Goal: Download file/media

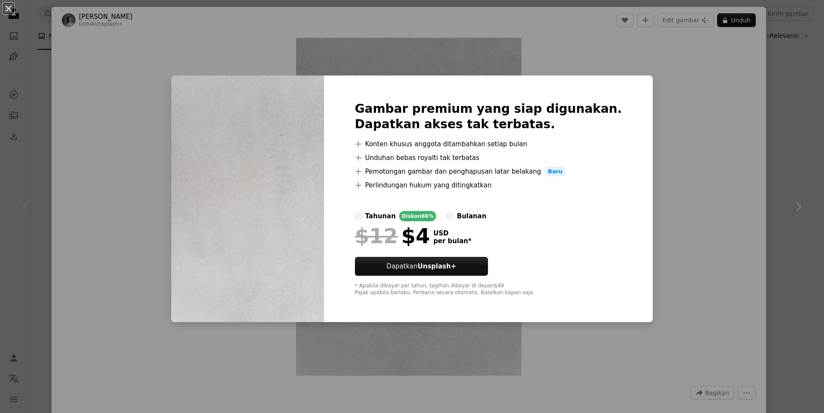
click at [780, 105] on div "An X shape Gambar premium yang siap digunakan. Dapatkan akses tak terbatas. A p…" at bounding box center [412, 206] width 824 height 413
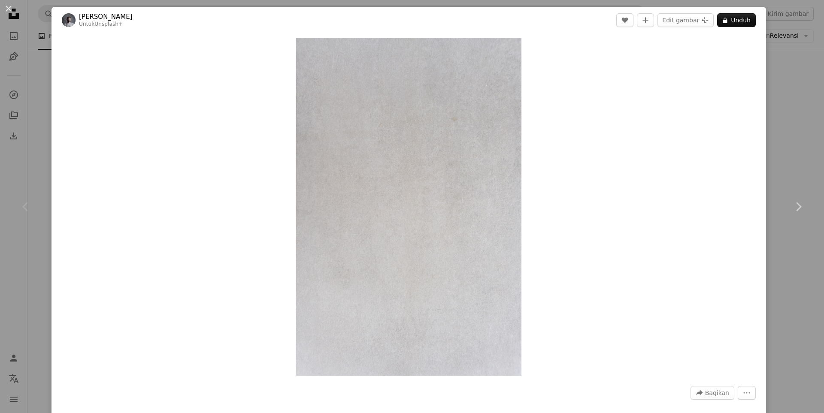
click at [780, 105] on div "An X shape Chevron left Chevron right [PERSON_NAME] Untuk Unsplash+ A heart A p…" at bounding box center [412, 206] width 824 height 413
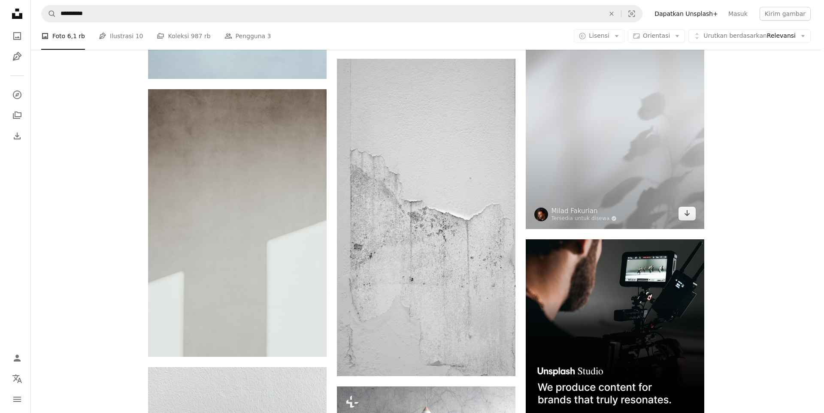
scroll to position [3432, 0]
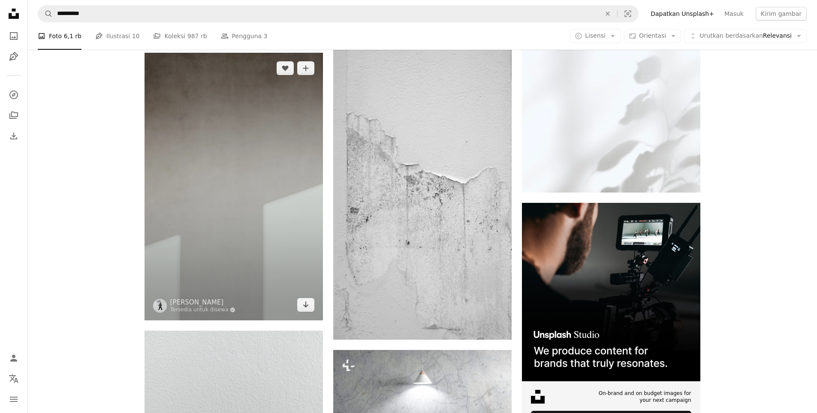
click at [224, 242] on img at bounding box center [234, 187] width 178 height 268
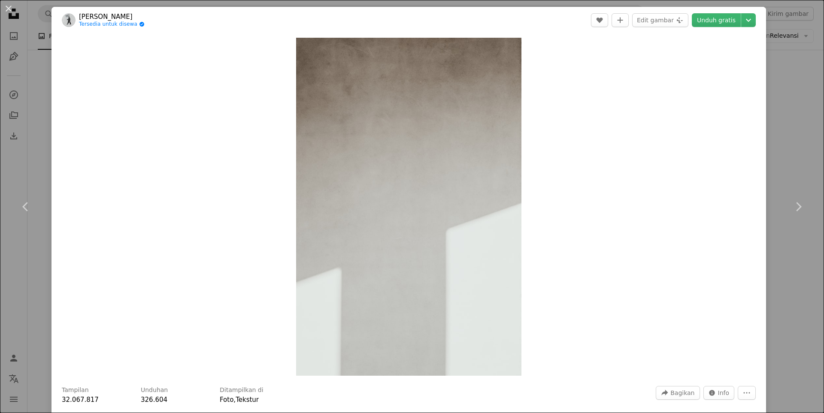
click at [773, 62] on div "An X shape Chevron left Chevron right [PERSON_NAME] Tersedia untuk disewa A che…" at bounding box center [412, 206] width 824 height 413
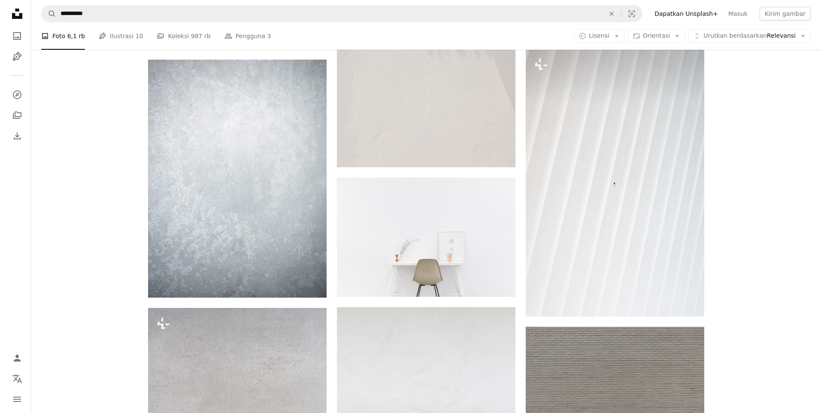
scroll to position [7791, 0]
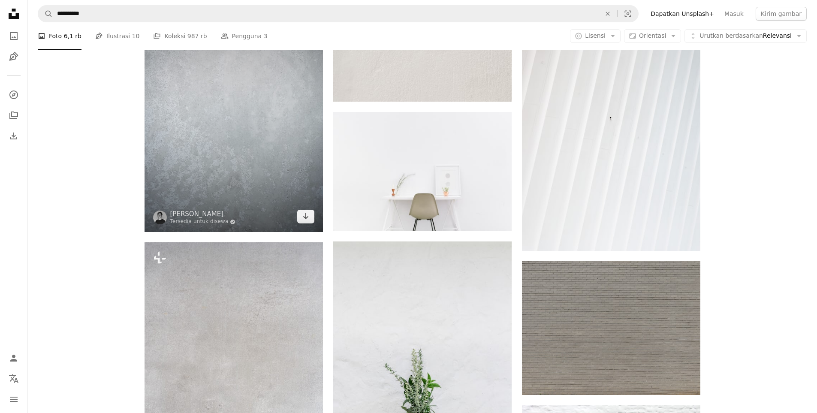
click at [291, 209] on img at bounding box center [234, 113] width 178 height 238
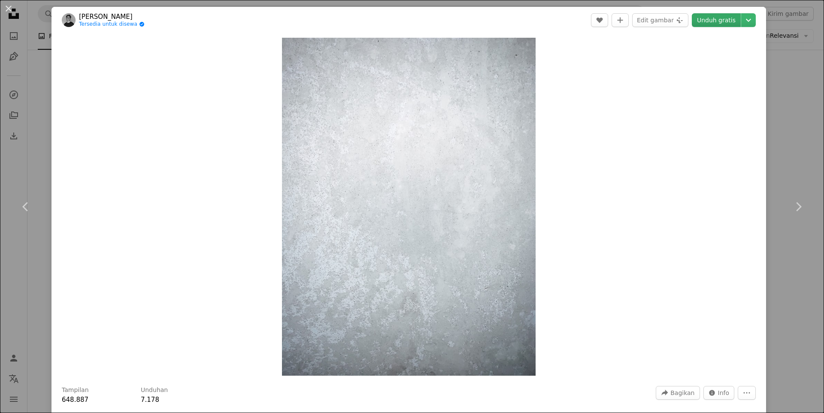
click at [708, 23] on link "Unduh gratis" at bounding box center [716, 20] width 49 height 14
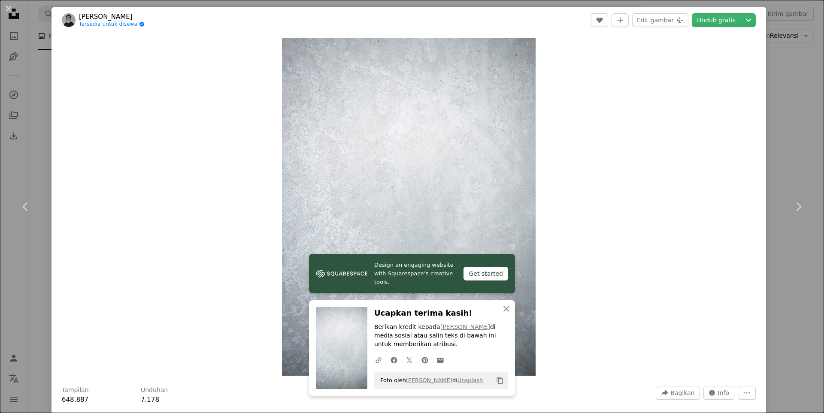
click at [778, 106] on div "An X shape Chevron left Chevron right [PERSON_NAME] Tersedia untuk disewa A che…" at bounding box center [412, 206] width 824 height 413
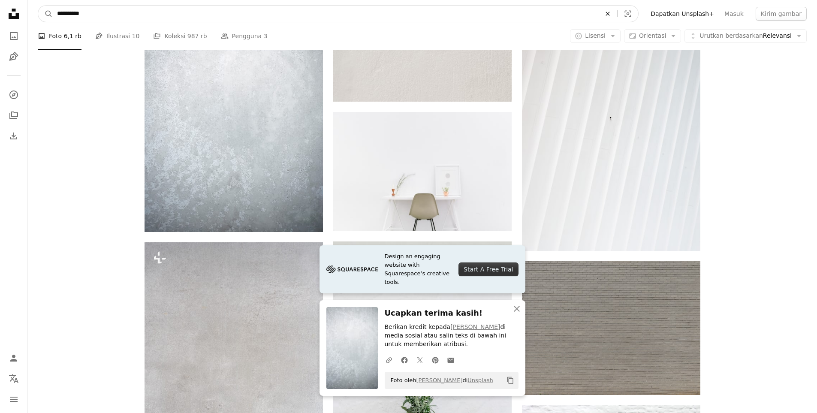
click at [610, 14] on icon "Temuka visual di seluruh situs" at bounding box center [608, 14] width 4 height 4
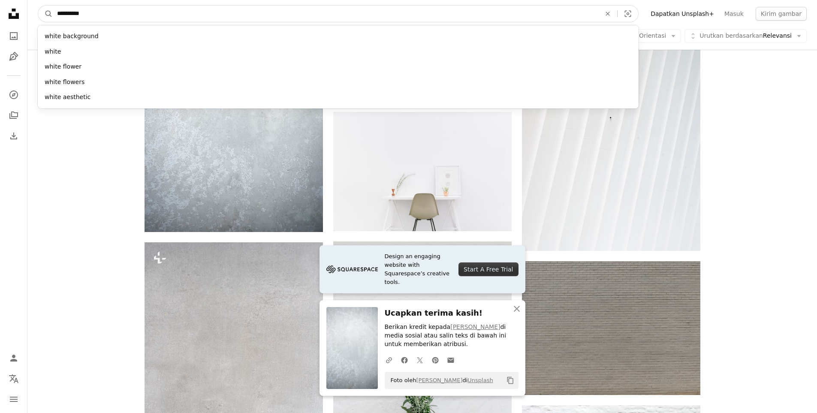
type input "**********"
click button "A magnifying glass" at bounding box center [45, 14] width 15 height 16
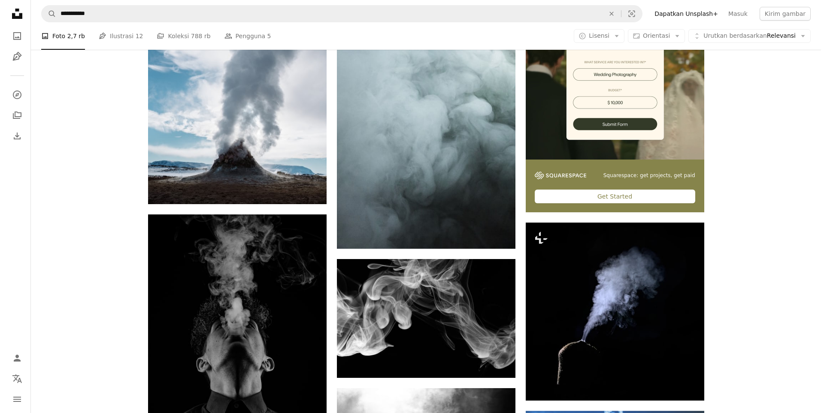
scroll to position [257, 0]
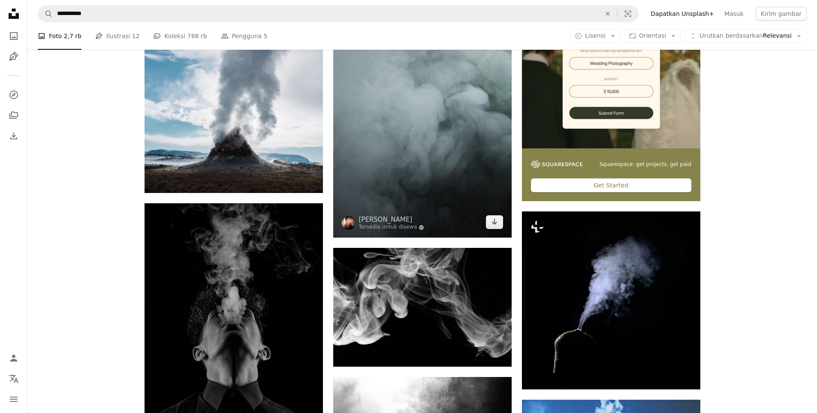
click at [441, 157] on img at bounding box center [422, 104] width 178 height 268
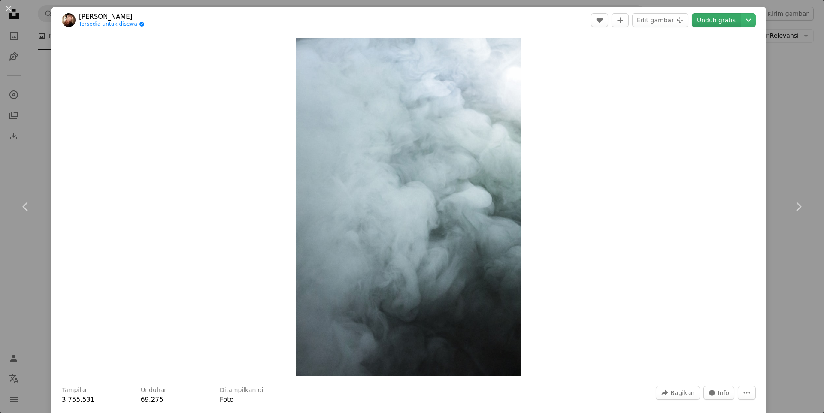
click at [723, 18] on link "Unduh gratis" at bounding box center [716, 20] width 49 height 14
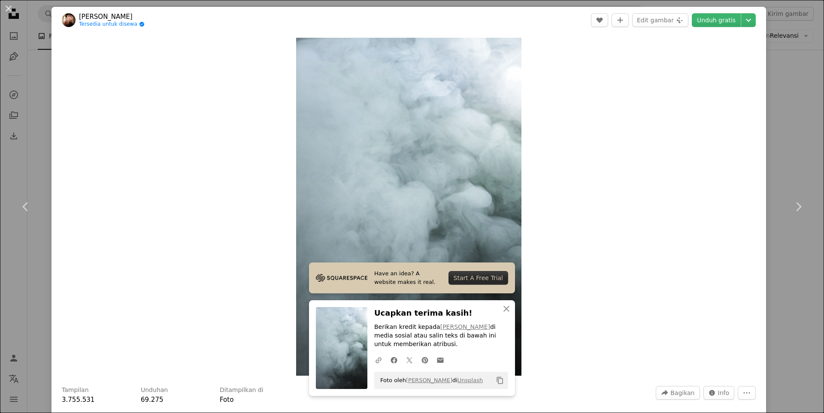
click at [764, 81] on div "An X shape Chevron left Chevron right [PERSON_NAME] Tersedia untuk disewa A che…" at bounding box center [412, 206] width 824 height 413
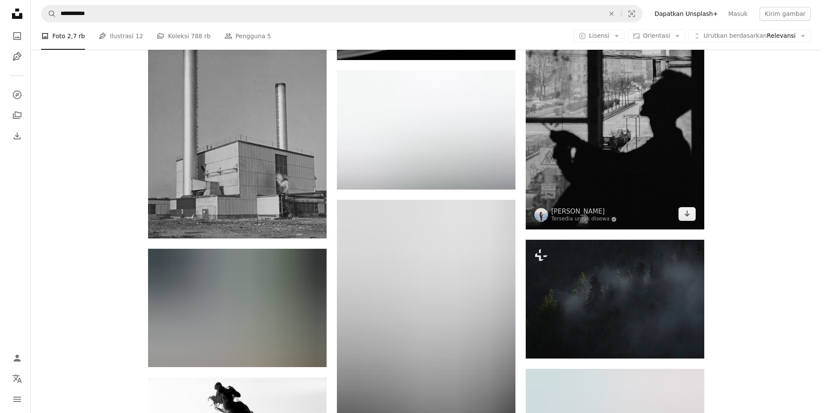
scroll to position [3690, 0]
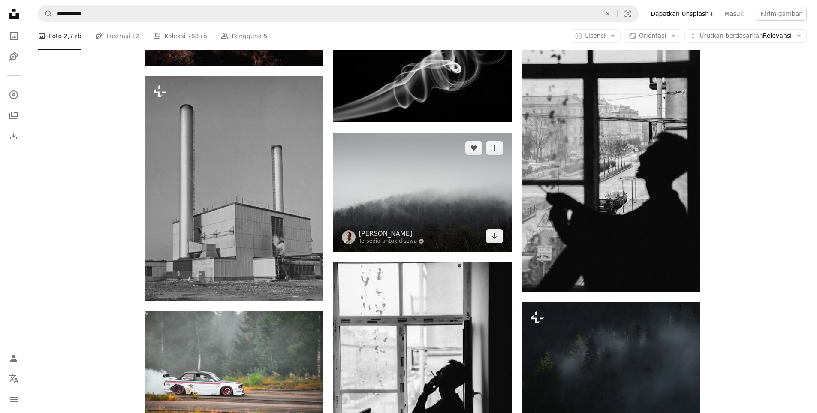
click at [487, 209] on img at bounding box center [422, 192] width 178 height 119
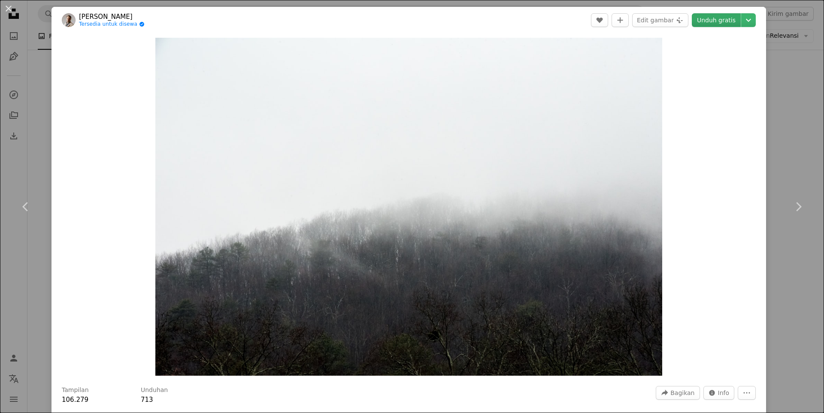
click at [704, 24] on link "Unduh gratis" at bounding box center [716, 20] width 49 height 14
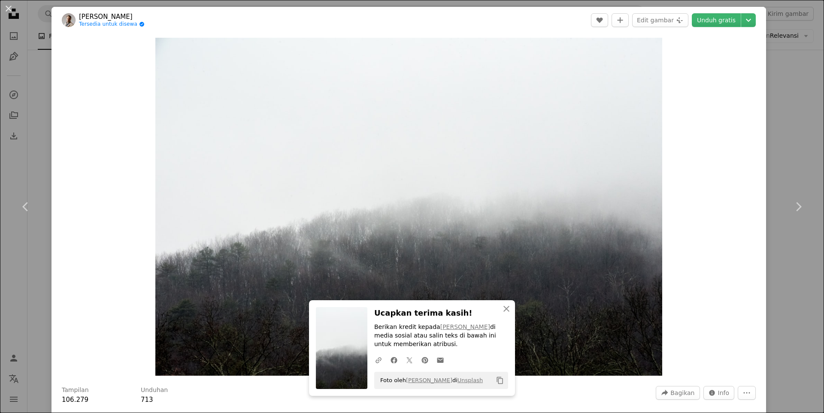
click at [784, 104] on div "An X shape Chevron left Chevron right [PERSON_NAME] Tersedia untuk disewa A che…" at bounding box center [412, 206] width 824 height 413
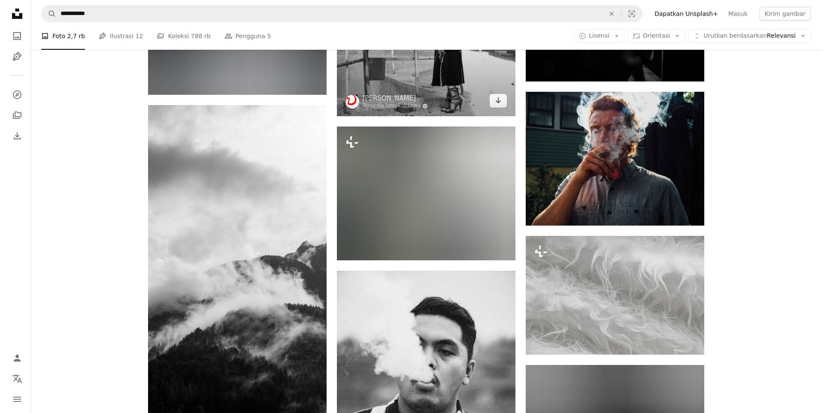
scroll to position [6564, 0]
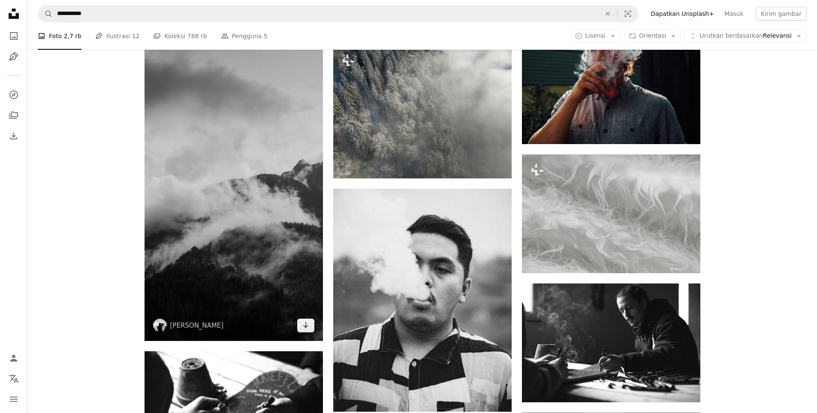
drag, startPoint x: 208, startPoint y: 193, endPoint x: 212, endPoint y: 191, distance: 4.8
click at [212, 191] on img at bounding box center [234, 182] width 178 height 317
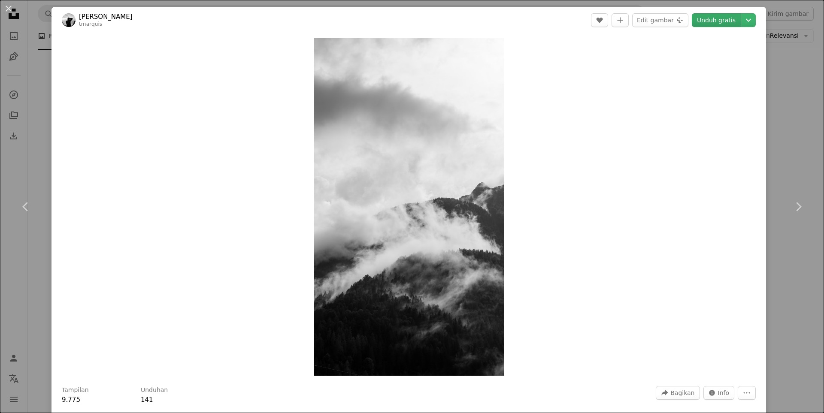
click at [727, 23] on link "Unduh gratis" at bounding box center [716, 20] width 49 height 14
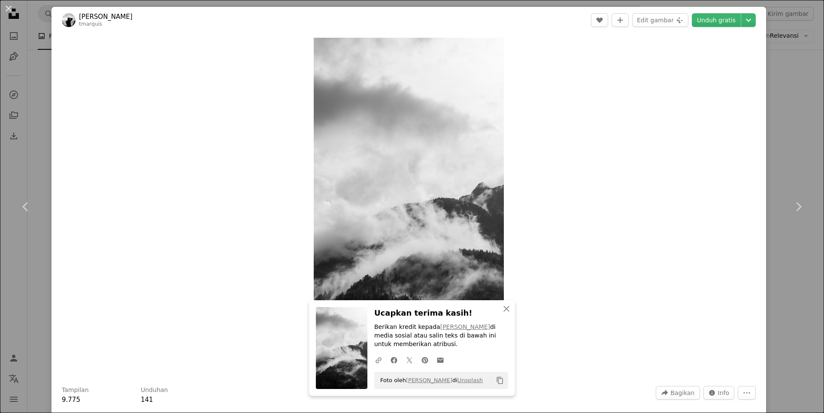
click at [777, 115] on div "An X shape Chevron left Chevron right [PERSON_NAME] tmarquis A heart A plus sig…" at bounding box center [412, 206] width 824 height 413
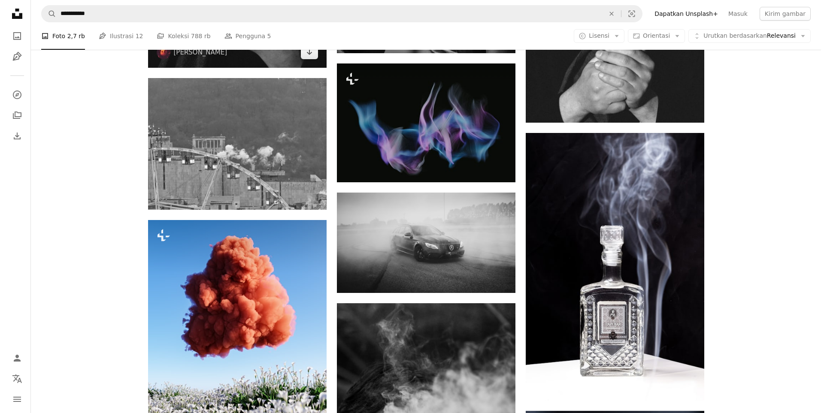
scroll to position [7937, 0]
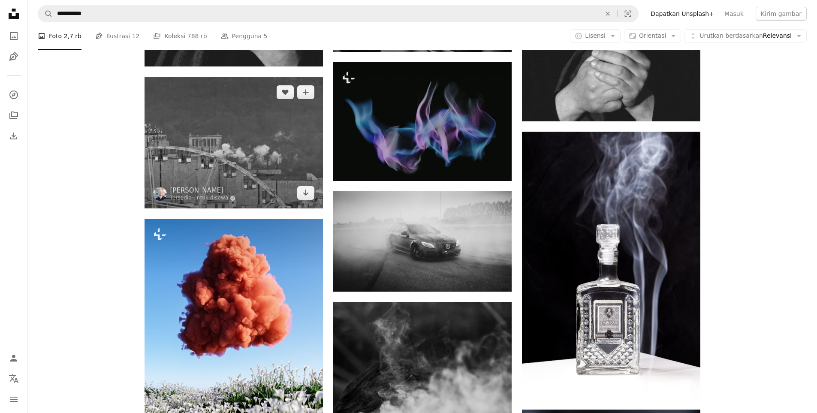
click at [282, 153] on img at bounding box center [234, 143] width 178 height 132
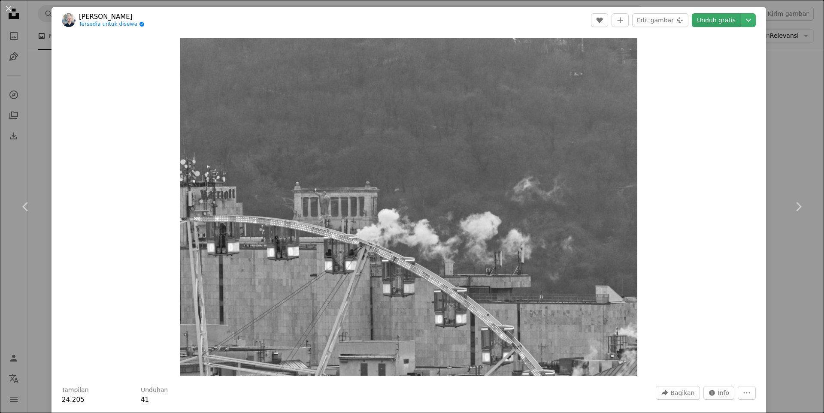
click at [704, 23] on link "Unduh gratis" at bounding box center [716, 20] width 49 height 14
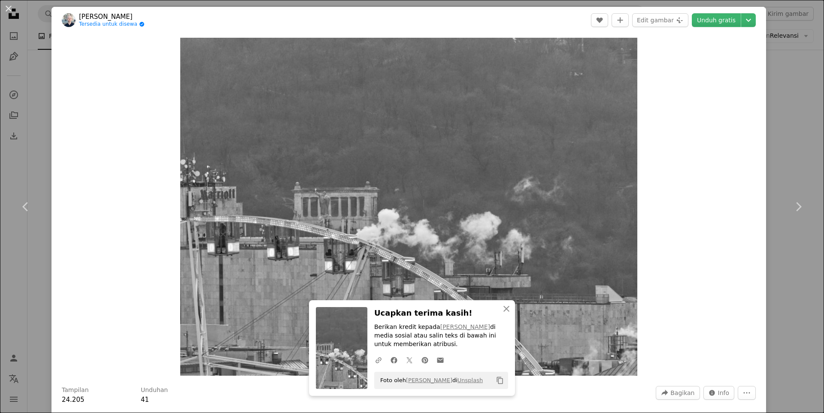
click at [799, 54] on div "An X shape Chevron left Chevron right [PERSON_NAME] Tersedia untuk disewa A che…" at bounding box center [412, 206] width 824 height 413
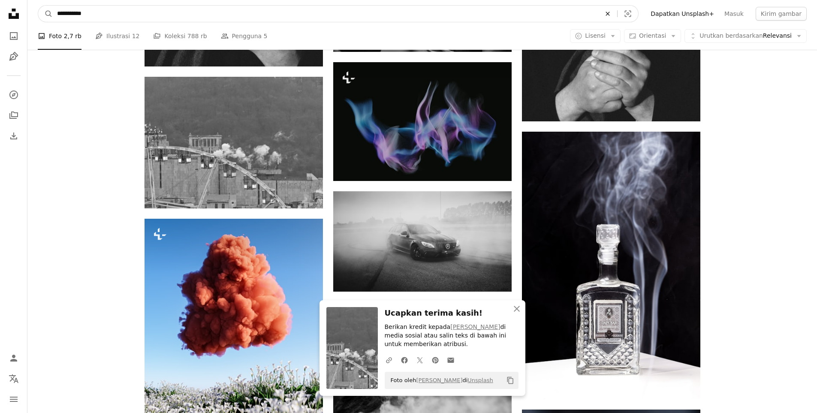
click at [617, 17] on icon "An X shape" at bounding box center [607, 13] width 19 height 7
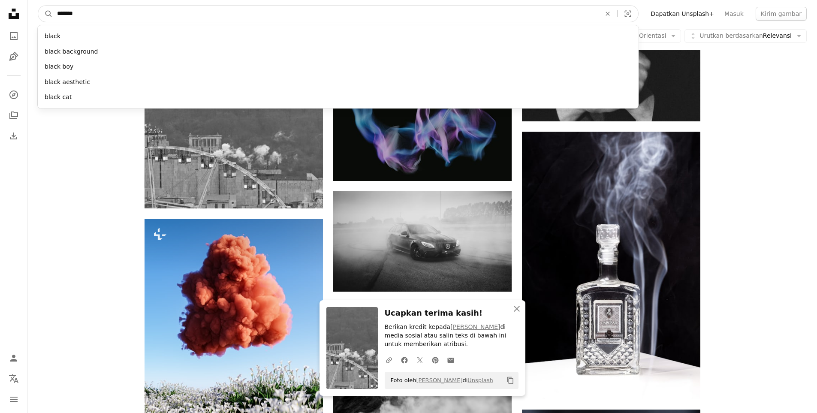
type input "********"
click button "A magnifying glass" at bounding box center [45, 14] width 15 height 16
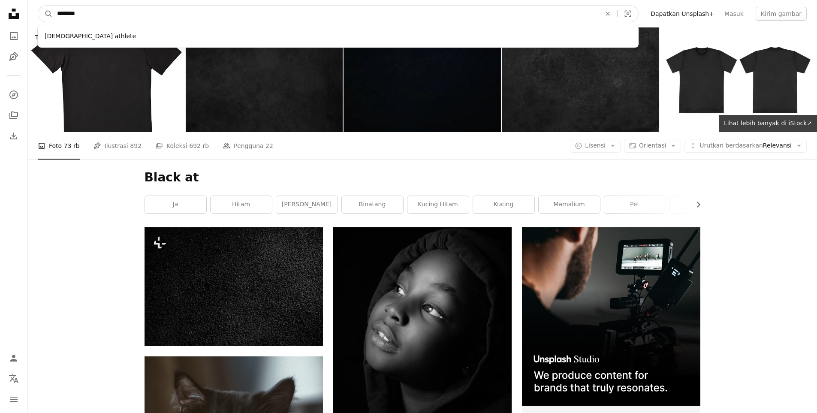
drag, startPoint x: 245, startPoint y: 14, endPoint x: 71, endPoint y: 18, distance: 174.3
click at [71, 18] on input "********" at bounding box center [326, 14] width 546 height 16
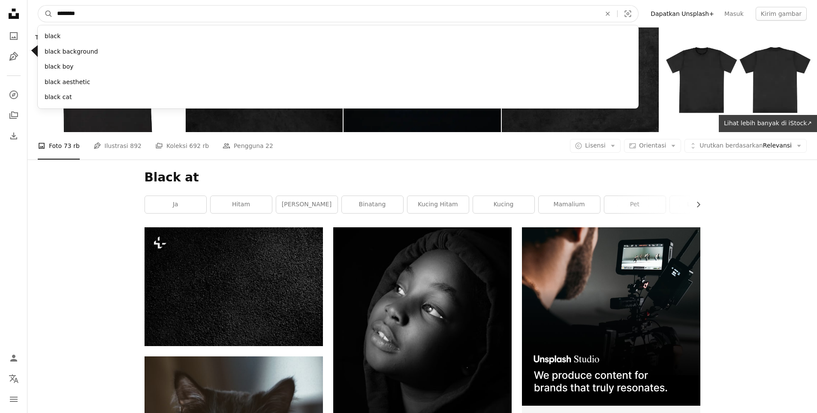
type input "*********"
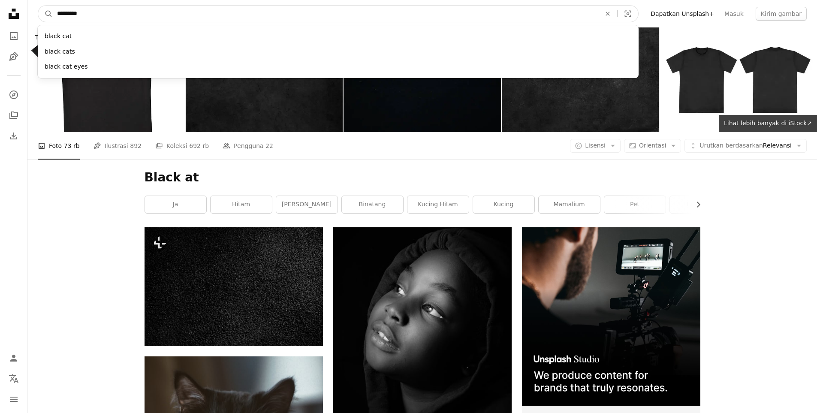
click button "A magnifying glass" at bounding box center [45, 14] width 15 height 16
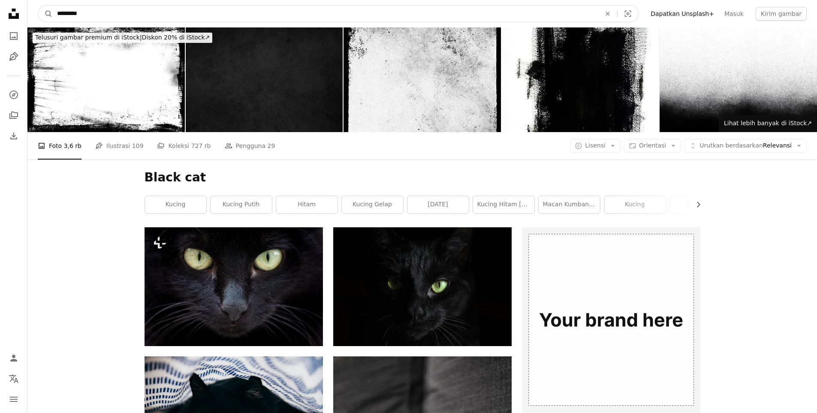
click at [281, 10] on input "*********" at bounding box center [326, 14] width 546 height 16
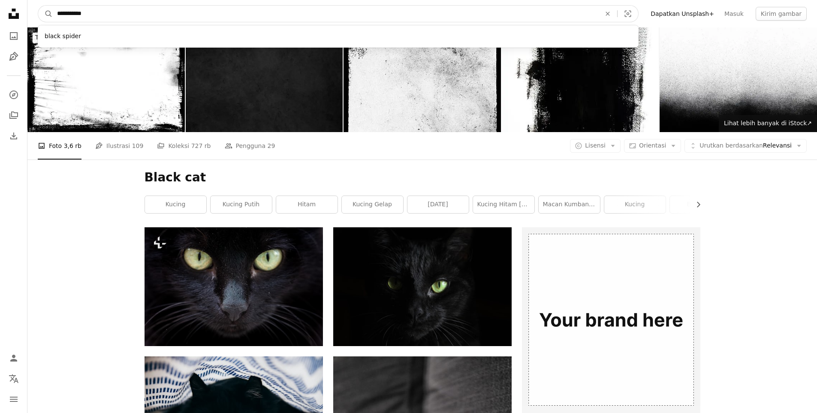
type input "**********"
click button "A magnifying glass" at bounding box center [45, 14] width 15 height 16
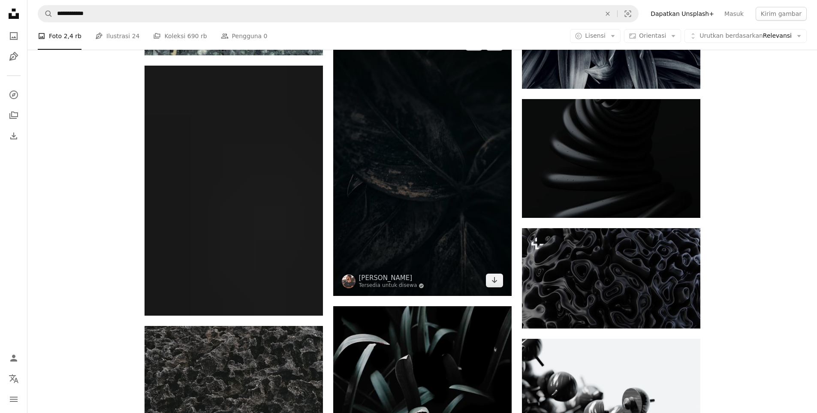
scroll to position [2531, 0]
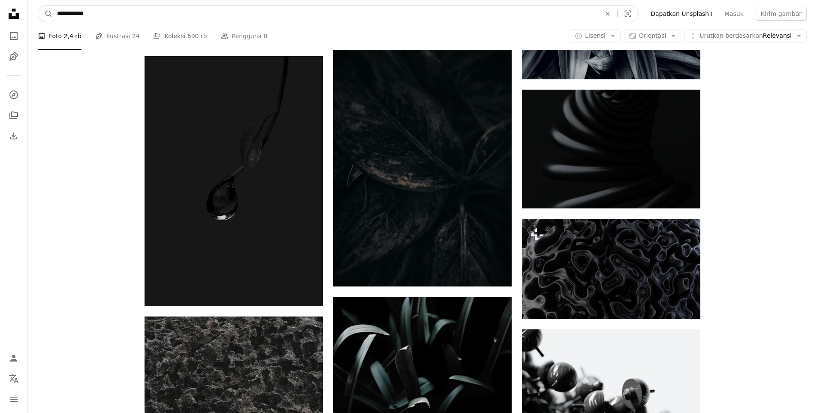
click at [296, 18] on input "**********" at bounding box center [326, 14] width 546 height 16
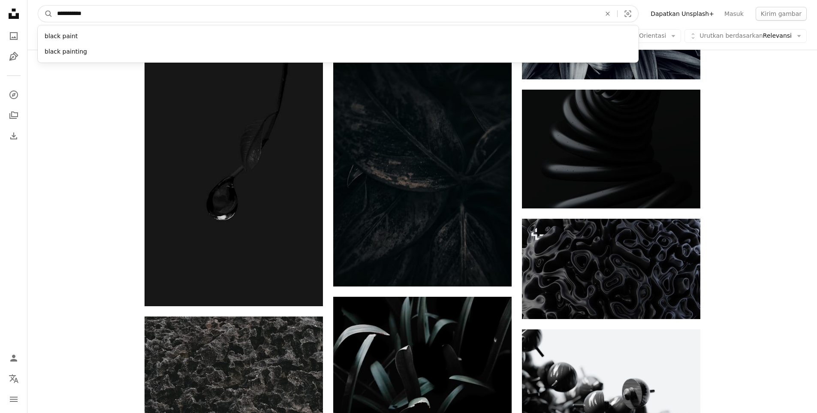
type input "**********"
click at [38, 6] on button "A magnifying glass" at bounding box center [45, 14] width 15 height 16
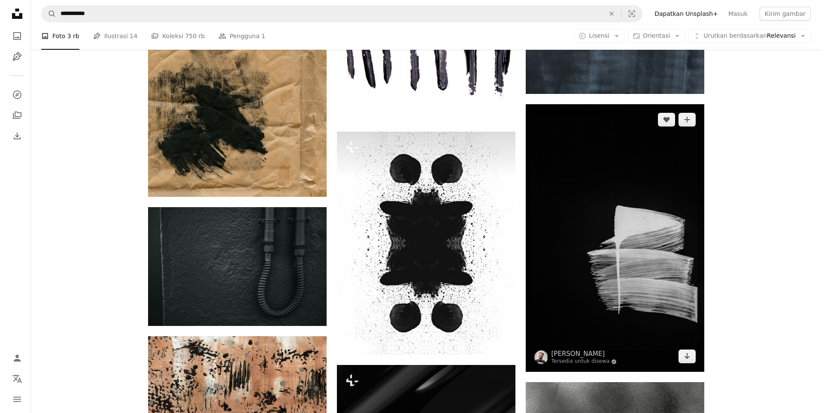
scroll to position [858, 0]
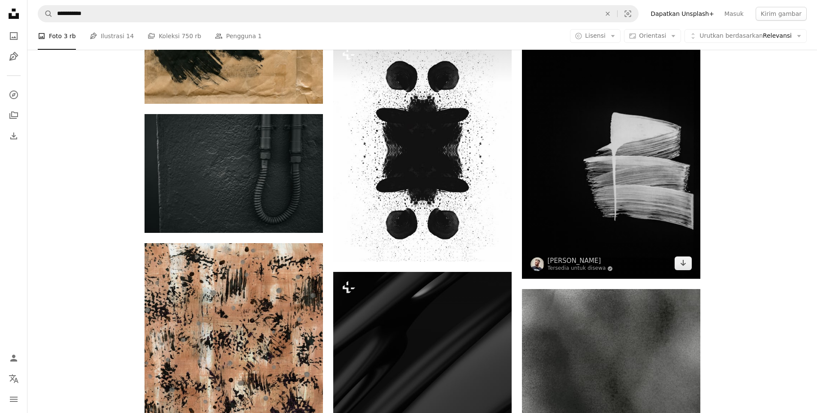
click at [589, 183] on img at bounding box center [611, 145] width 178 height 268
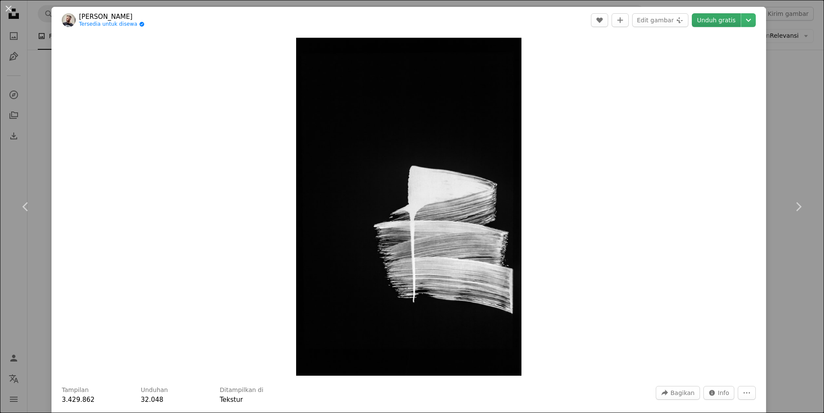
click at [701, 21] on link "Unduh gratis" at bounding box center [716, 20] width 49 height 14
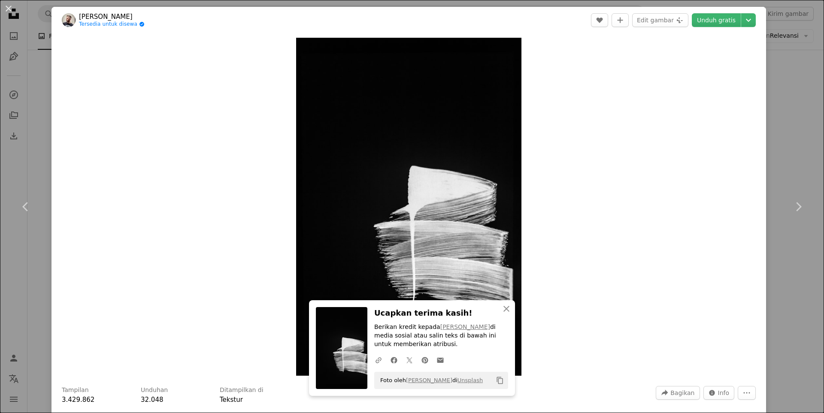
click at [791, 127] on div "An X shape Chevron left Chevron right [PERSON_NAME] Tersedia untuk disewa A che…" at bounding box center [412, 206] width 824 height 413
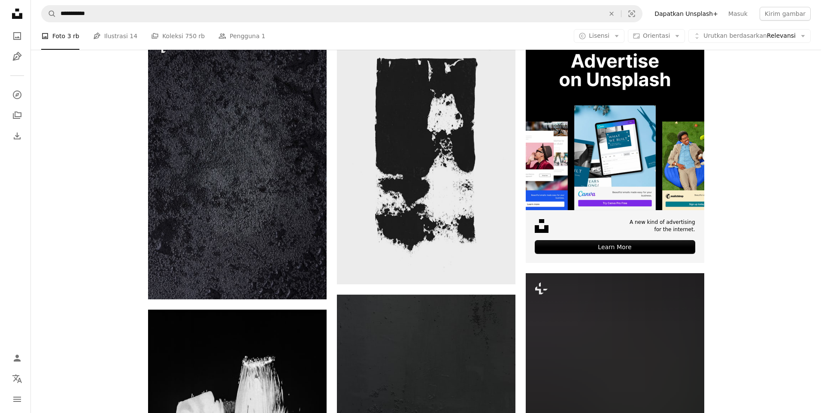
scroll to position [129, 0]
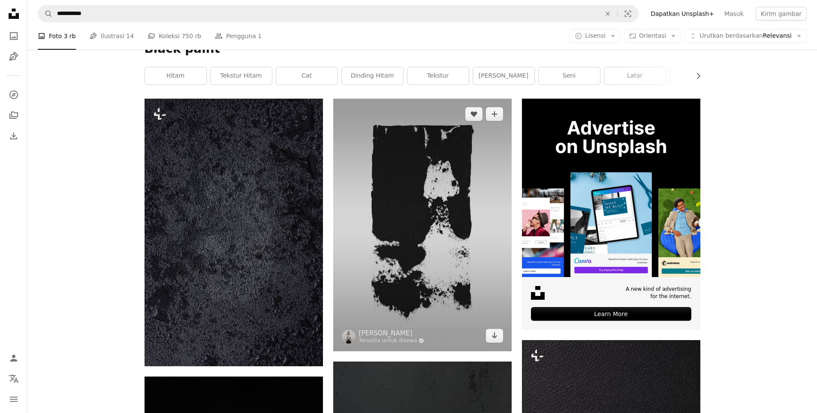
click at [419, 177] on img at bounding box center [422, 225] width 178 height 252
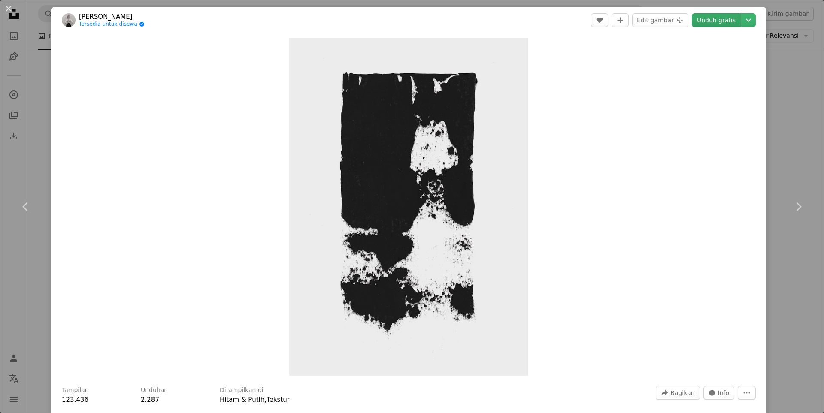
click at [692, 19] on link "Unduh gratis" at bounding box center [716, 20] width 49 height 14
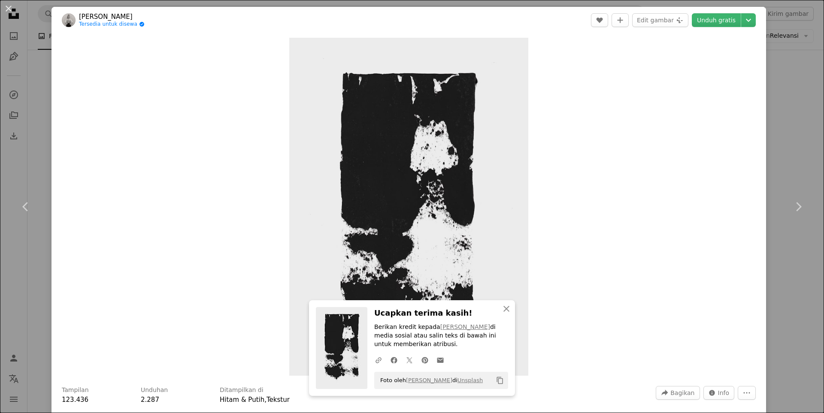
click at [785, 62] on div "An X shape Chevron left Chevron right Valeria Reverdo Tersedia untuk disewa A c…" at bounding box center [412, 206] width 824 height 413
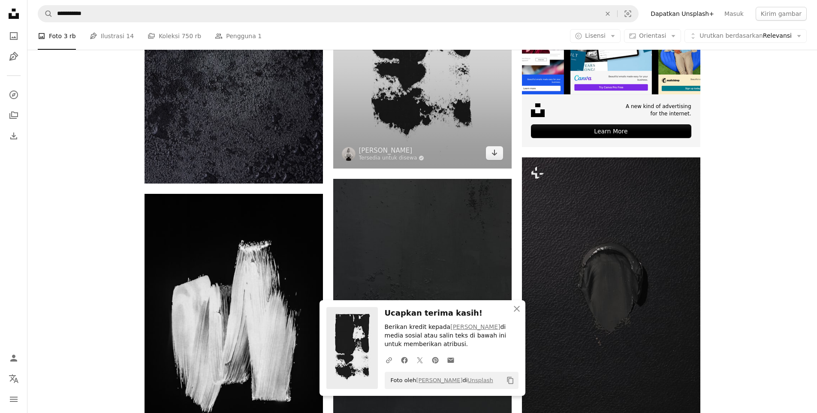
scroll to position [343, 0]
